Goal: Task Accomplishment & Management: Manage account settings

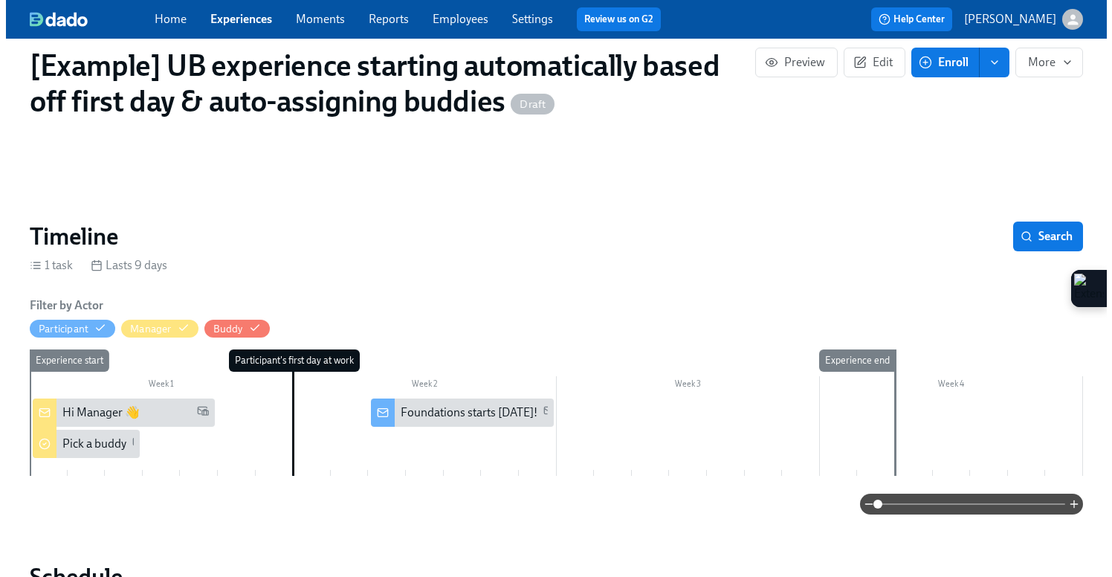
scroll to position [78, 0]
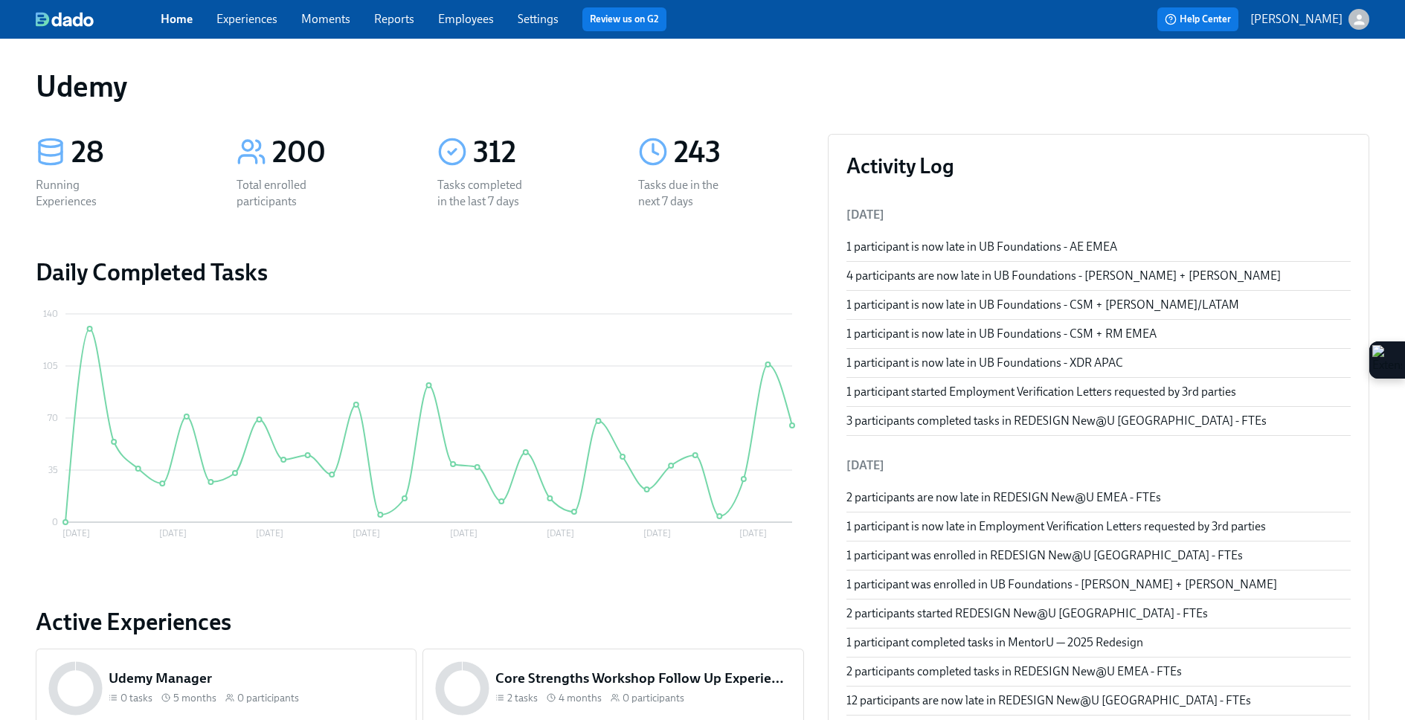
click at [256, 17] on link "Experiences" at bounding box center [246, 19] width 61 height 14
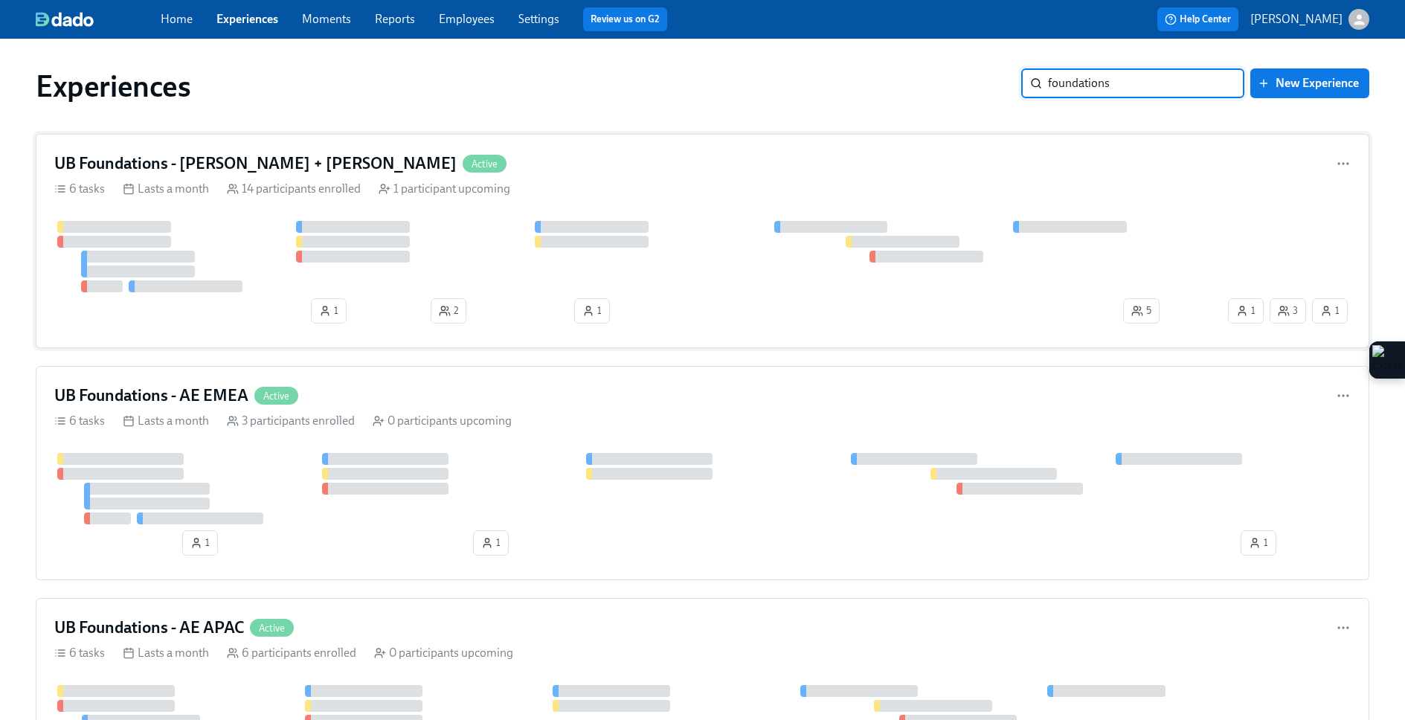
type input "foundations"
click at [298, 190] on div "14 participants enrolled" at bounding box center [294, 189] width 134 height 16
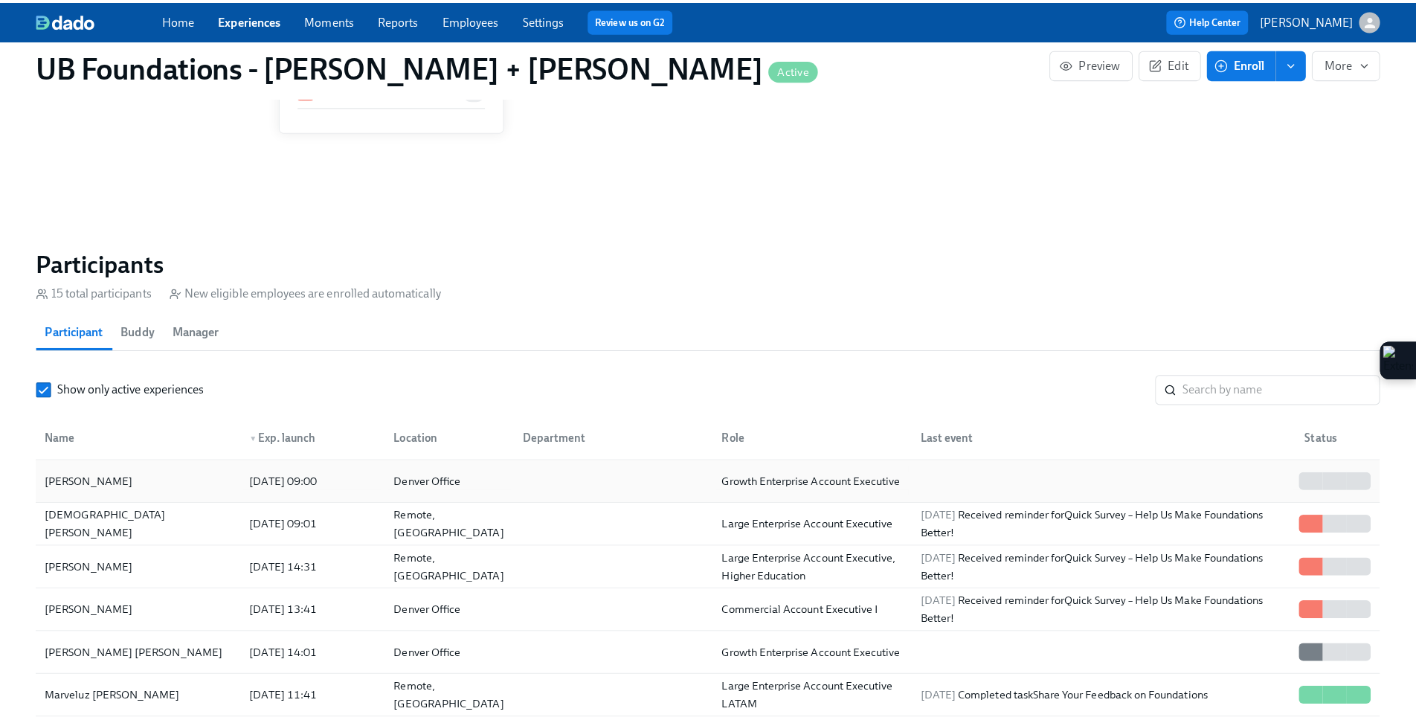
scroll to position [967, 0]
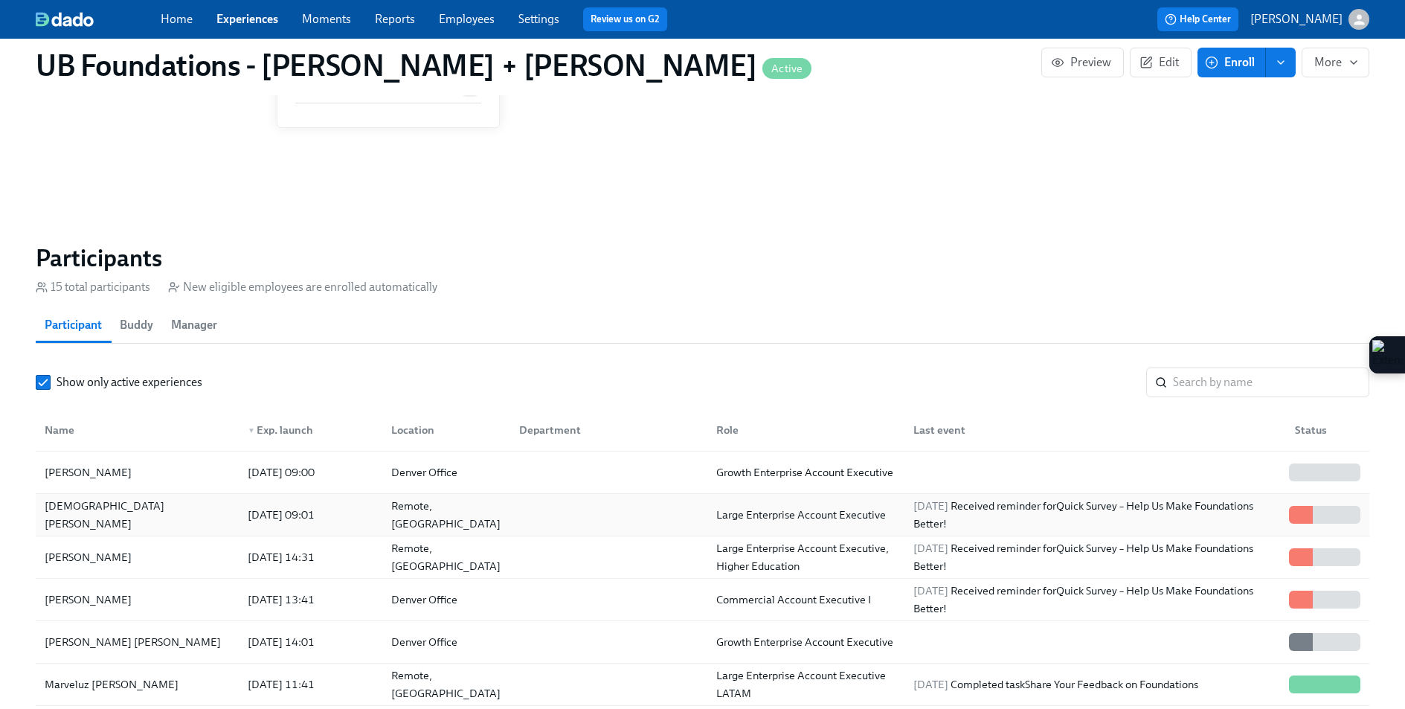
click at [187, 509] on div "[DEMOGRAPHIC_DATA][PERSON_NAME]" at bounding box center [137, 515] width 197 height 30
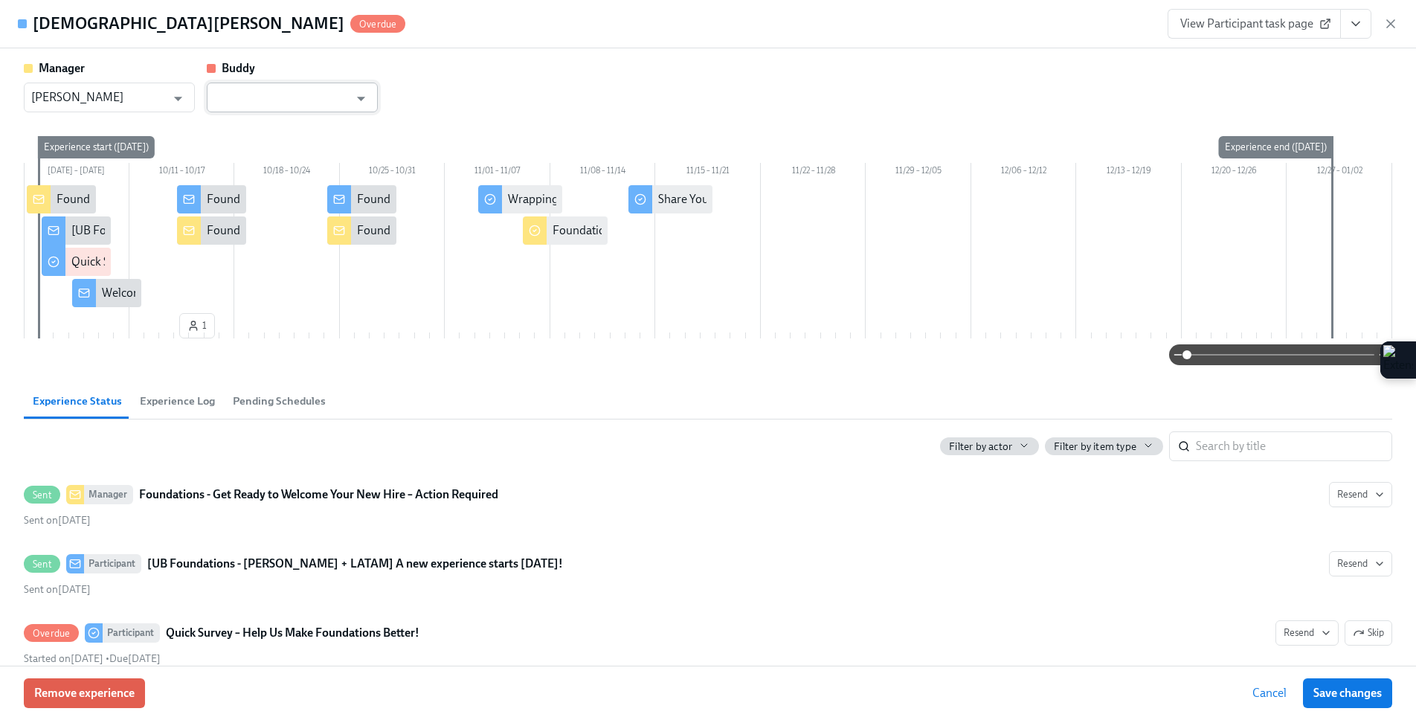
click at [335, 100] on input "text" at bounding box center [281, 98] width 135 height 30
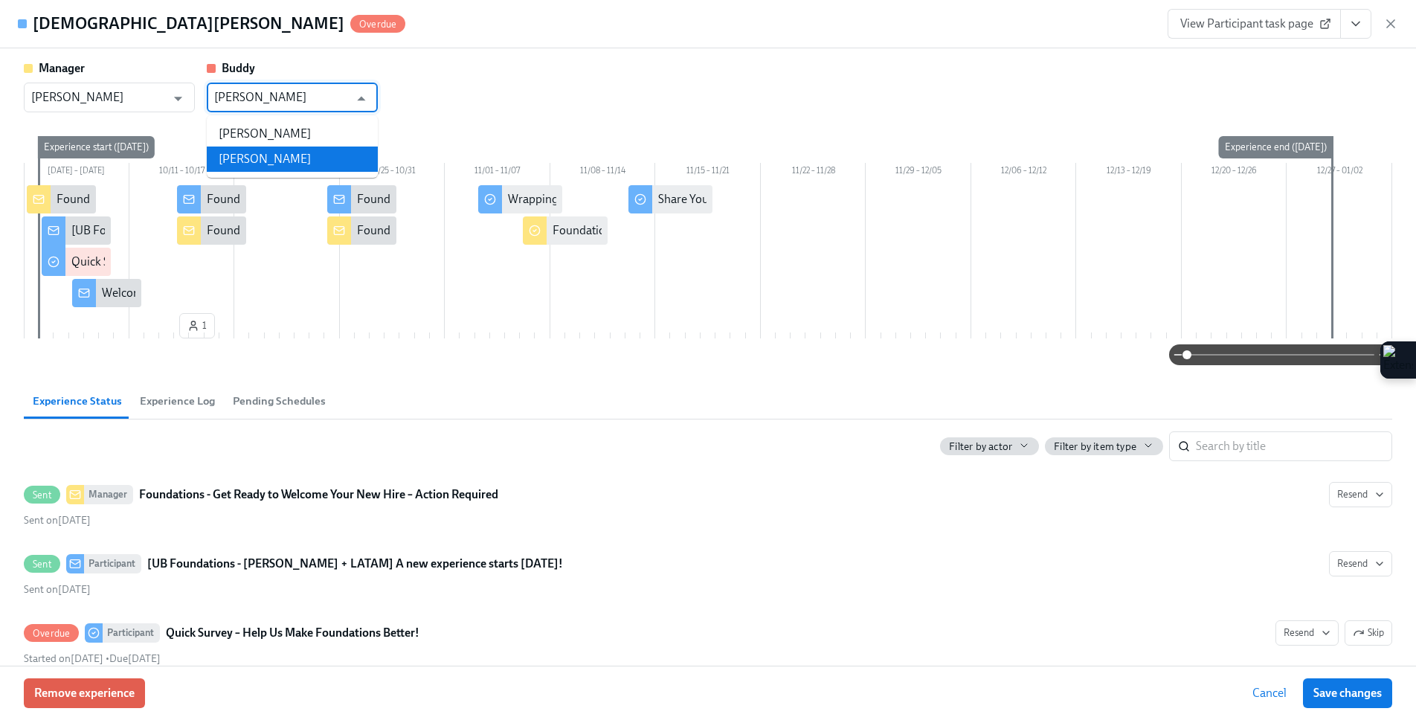
click at [346, 164] on li "[PERSON_NAME]" at bounding box center [292, 158] width 171 height 25
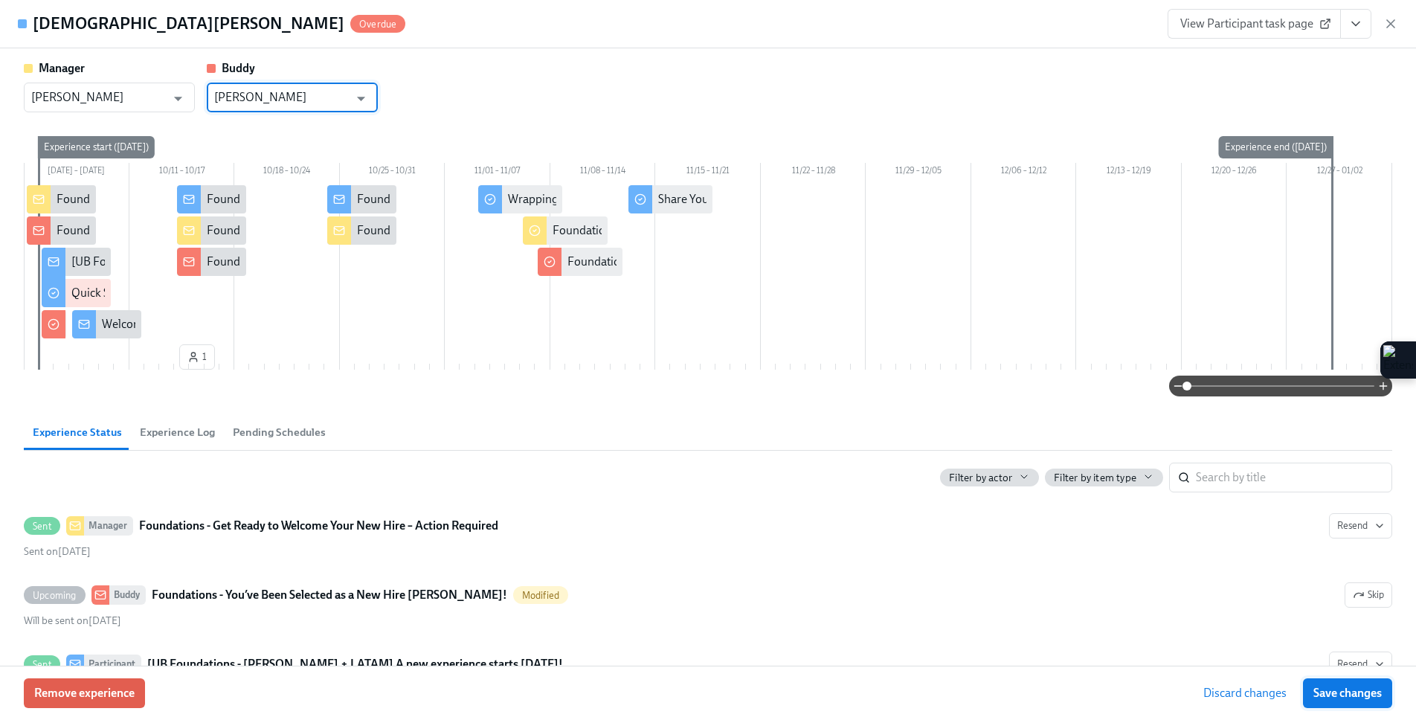
type input "[PERSON_NAME]"
click at [1343, 693] on span "Save changes" at bounding box center [1347, 693] width 68 height 15
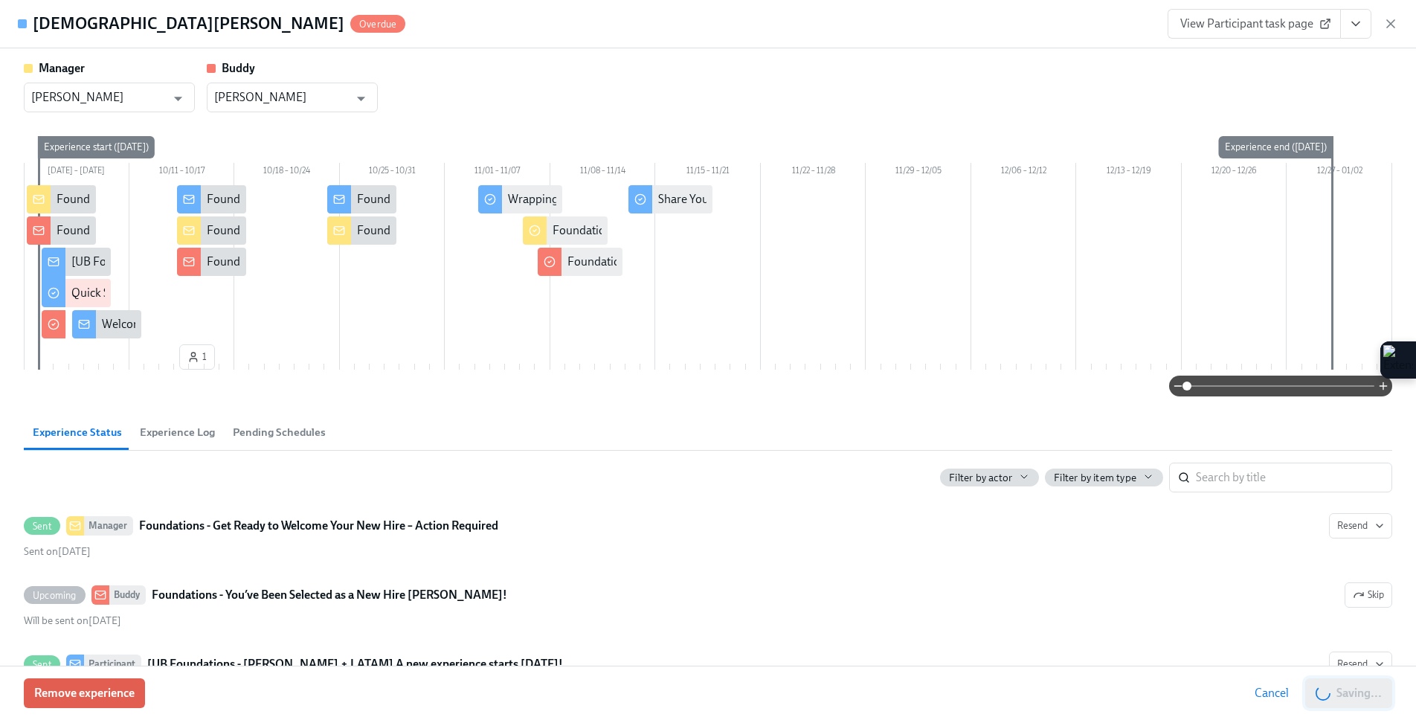
type input "[PERSON_NAME]"
click at [67, 147] on div "Experience start ([DATE])" at bounding box center [96, 147] width 117 height 22
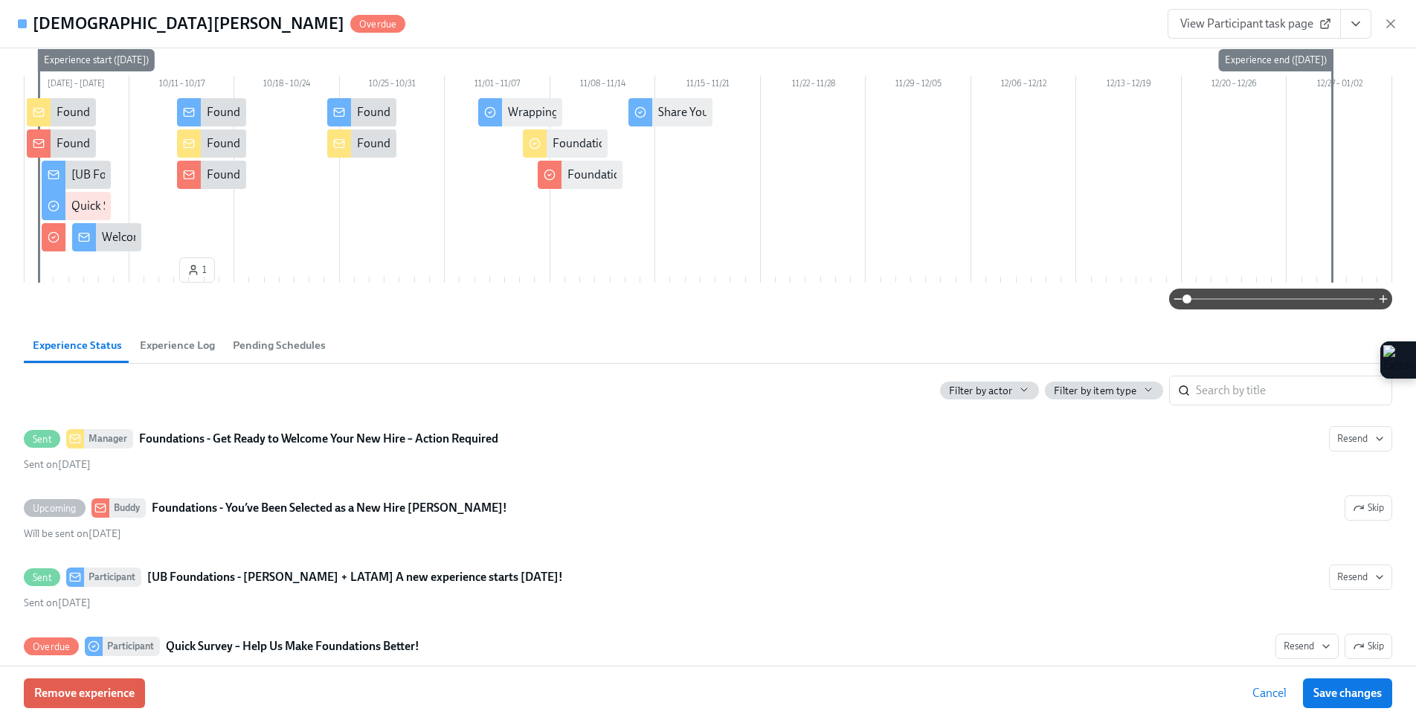
scroll to position [0, 0]
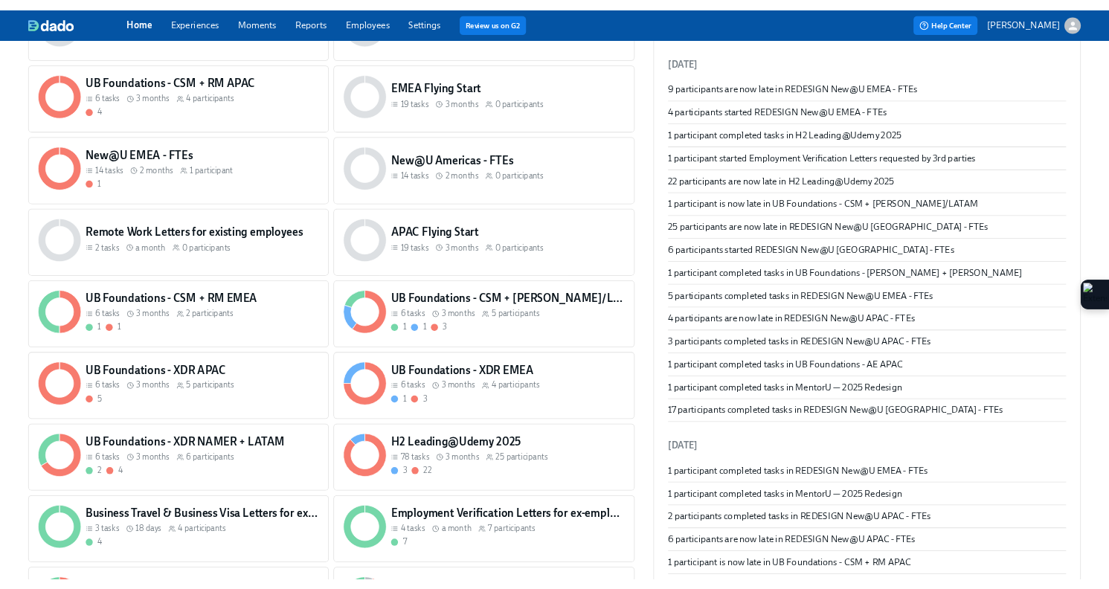
scroll to position [854, 0]
